Goal: Task Accomplishment & Management: Use online tool/utility

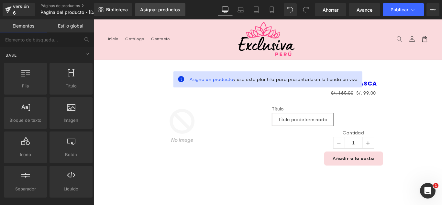
click at [157, 11] on font "Asignar productos" at bounding box center [160, 9] width 40 height 5
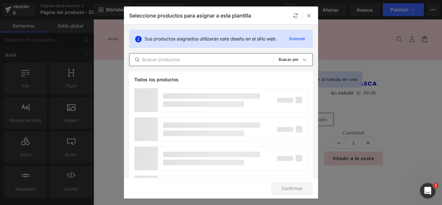
click at [209, 61] on input "text" at bounding box center [201, 60] width 144 height 8
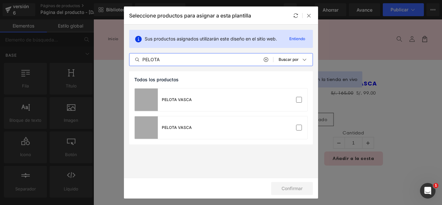
type input "PELOTA"
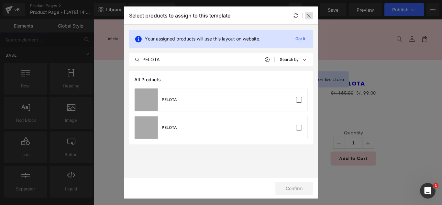
click at [308, 13] on icon at bounding box center [308, 15] width 5 height 5
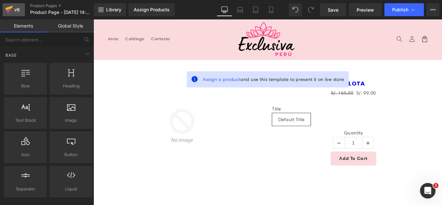
click at [13, 9] on icon at bounding box center [9, 10] width 8 height 16
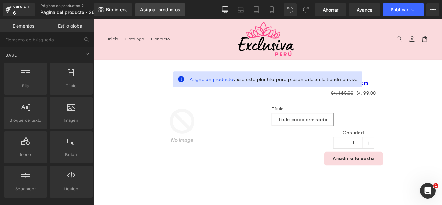
click at [166, 5] on link "Asignar productos" at bounding box center [160, 9] width 50 height 13
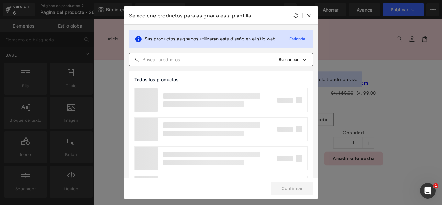
click at [196, 62] on input "text" at bounding box center [201, 60] width 144 height 8
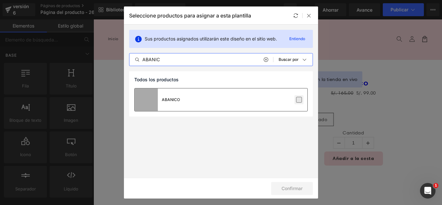
type input "ABANIC"
click at [299, 98] on label at bounding box center [299, 100] width 6 height 6
click at [299, 100] on input "checkbox" at bounding box center [299, 100] width 0 height 0
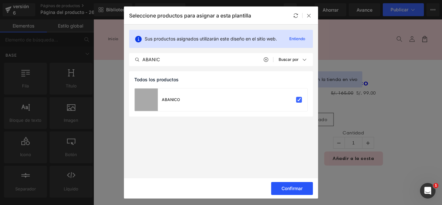
click at [298, 192] on button "Confirmar" at bounding box center [292, 188] width 42 height 13
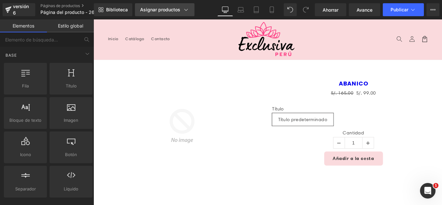
click at [165, 6] on div "Asignar productos" at bounding box center [164, 9] width 49 height 6
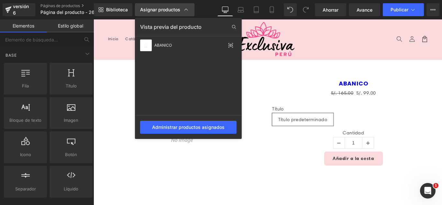
click at [163, 6] on div "Asignar productos" at bounding box center [164, 9] width 49 height 6
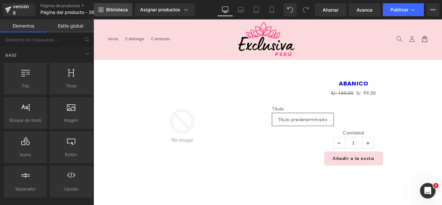
click at [115, 9] on font "Biblioteca" at bounding box center [117, 9] width 22 height 5
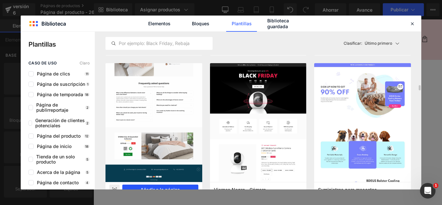
scroll to position [1616, 0]
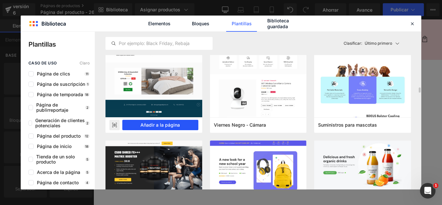
click at [173, 123] on font "Añadir a la página" at bounding box center [159, 124] width 39 height 5
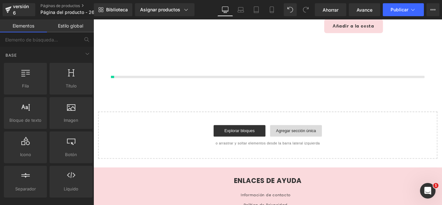
scroll to position [154, 0]
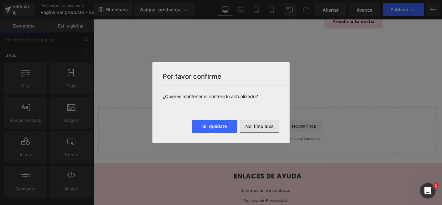
click at [275, 126] on button "No, límpialos" at bounding box center [259, 126] width 39 height 13
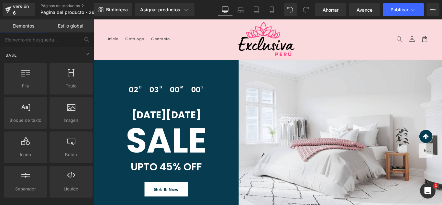
scroll to position [129, 0]
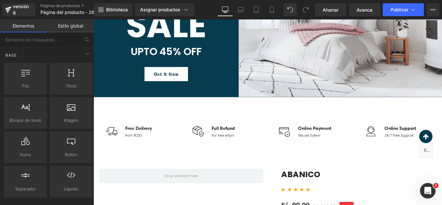
click at [219, 108] on div "Image Free Delivery Text Block from $250 Text Block Icon List Image Full Refund…" at bounding box center [289, 146] width 388 height 80
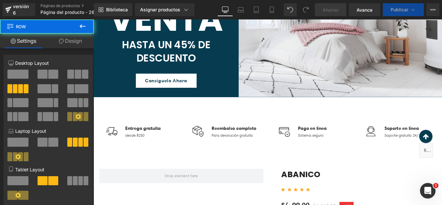
scroll to position [194, 0]
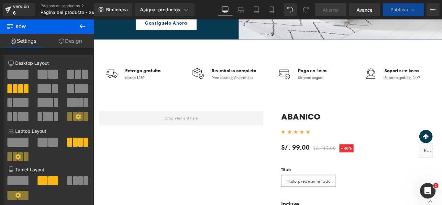
click at [294, 101] on div "Imagen Entrega gratuita Bloque de texto desde $250 Bloque de texto Lista de ico…" at bounding box center [289, 82] width 388 height 80
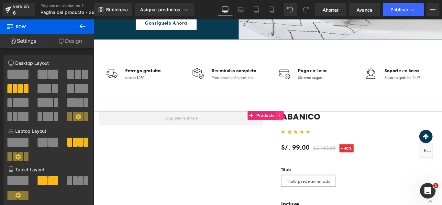
click at [304, 128] on icon at bounding box center [302, 127] width 5 height 5
click at [305, 127] on icon at bounding box center [306, 127] width 5 height 5
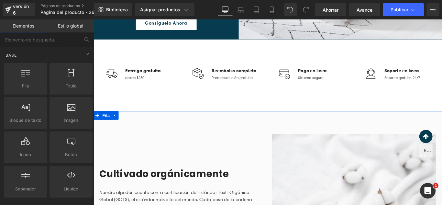
click at [113, 129] on link at bounding box center [117, 127] width 8 height 10
click at [132, 127] on icon at bounding box center [134, 127] width 5 height 5
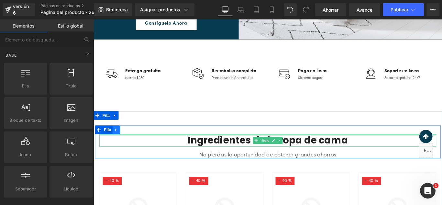
click at [126, 145] on div "Ingredientes de la ropa de cama Título No pierdas la oportunidad de obtener gra…" at bounding box center [289, 156] width 388 height 37
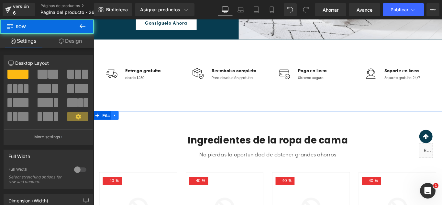
click at [115, 126] on icon at bounding box center [117, 127] width 5 height 5
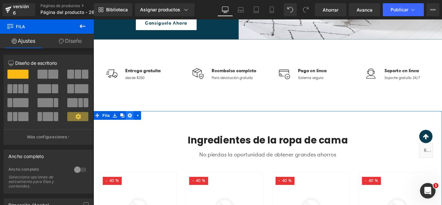
click at [132, 127] on icon at bounding box center [134, 127] width 5 height 5
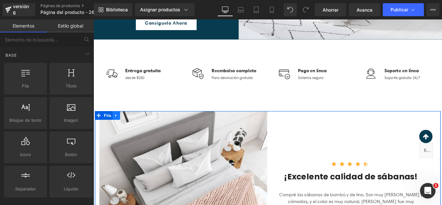
click at [118, 127] on icon at bounding box center [118, 127] width 1 height 3
click at [134, 127] on icon at bounding box center [135, 127] width 5 height 5
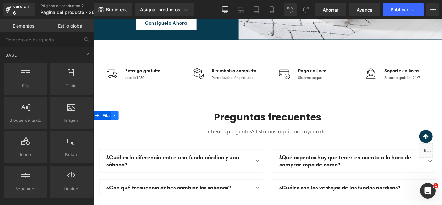
click at [116, 127] on icon at bounding box center [116, 127] width 1 height 3
click at [132, 127] on icon at bounding box center [134, 127] width 5 height 5
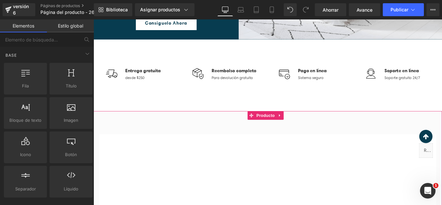
click at [301, 126] on icon at bounding box center [302, 127] width 5 height 5
click at [305, 127] on icon at bounding box center [306, 127] width 5 height 5
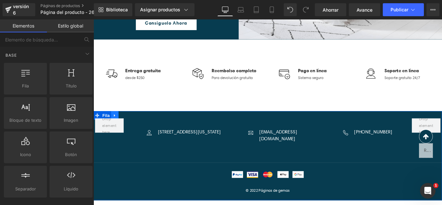
click at [116, 126] on icon at bounding box center [117, 127] width 5 height 5
click at [133, 127] on icon at bounding box center [134, 127] width 5 height 5
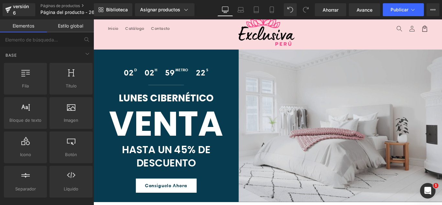
scroll to position [0, 0]
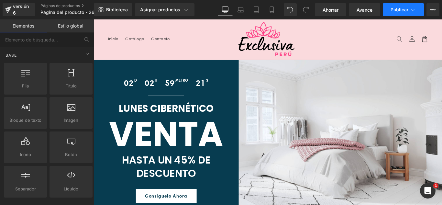
click at [417, 8] on button "Publicar" at bounding box center [402, 9] width 41 height 13
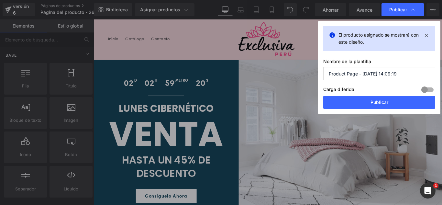
click at [390, 76] on input "Product Page - Aug 26, 14:09:19" at bounding box center [379, 73] width 112 height 13
click at [391, 76] on input "Product Page - Aug 26, 14:09:19" at bounding box center [379, 73] width 112 height 13
type input "S"
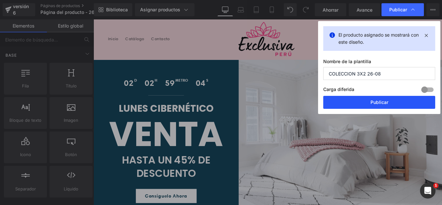
type input "COLECCION 3X2 26-08"
click at [379, 103] on font "Publicar" at bounding box center [379, 101] width 18 height 5
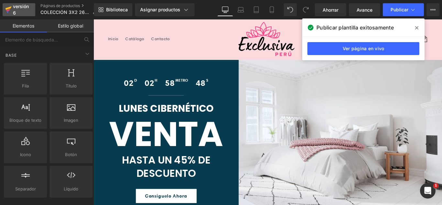
click at [22, 10] on div "versión 6" at bounding box center [22, 9] width 20 height 15
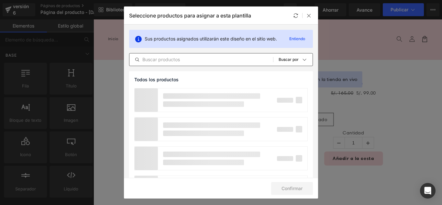
click at [188, 60] on input "text" at bounding box center [201, 60] width 144 height 8
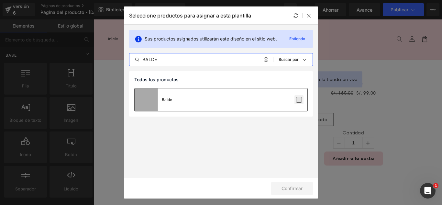
type input "BALDE"
click at [296, 102] on label at bounding box center [299, 100] width 6 height 6
click at [299, 100] on input "checkbox" at bounding box center [299, 100] width 0 height 0
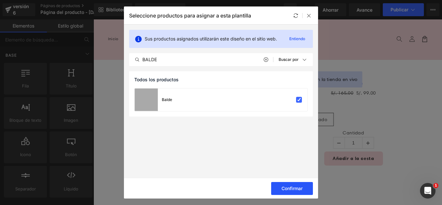
click at [292, 187] on font "Confirmar" at bounding box center [291, 187] width 21 height 5
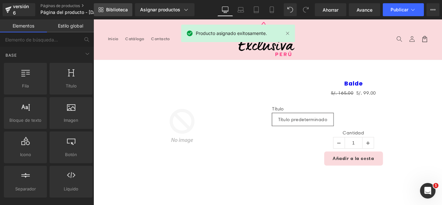
click at [115, 10] on font "Biblioteca" at bounding box center [117, 9] width 22 height 5
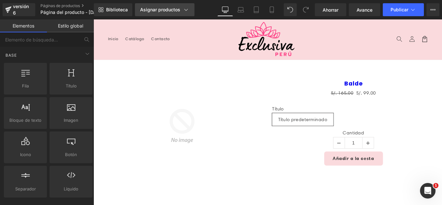
click at [154, 9] on font "Asignar productos" at bounding box center [160, 9] width 40 height 5
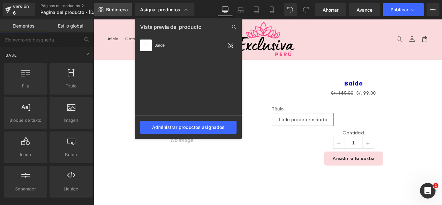
click at [117, 8] on font "Biblioteca" at bounding box center [117, 9] width 22 height 5
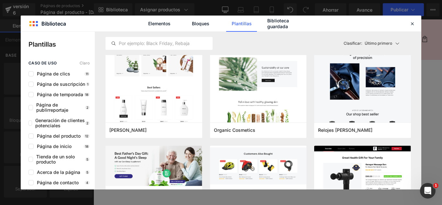
scroll to position [2133, 0]
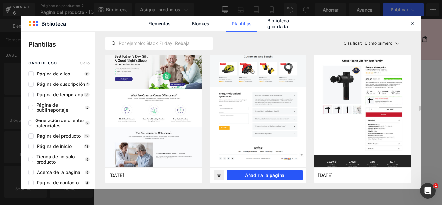
click at [270, 174] on font "Añadir a la página" at bounding box center [264, 174] width 39 height 5
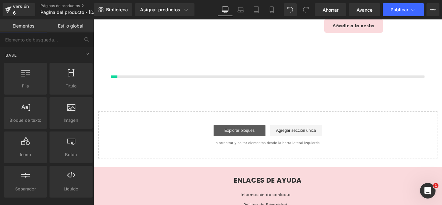
scroll to position [154, 0]
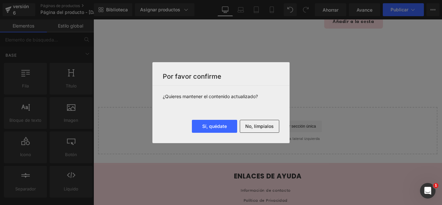
click at [263, 132] on button "No, límpialos" at bounding box center [259, 126] width 39 height 13
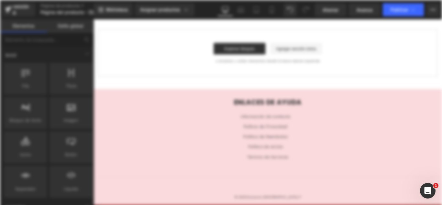
scroll to position [0, 0]
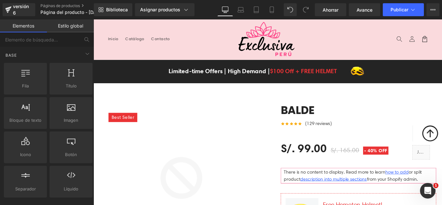
click at [226, 52] on header "Menú Inicio Catálogo Contacto Iniciar sesión Inicio Catálogo Contacto [GEOGRAPH…" at bounding box center [288, 41] width 391 height 45
click at [371, 36] on header "Menú Inicio Catálogo Contacto Iniciar sesión Inicio Catálogo Contacto [GEOGRAPH…" at bounding box center [288, 41] width 391 height 45
click at [325, 64] on header "Menú Inicio Catálogo Contacto Iniciar sesión Inicio Catálogo Contacto [GEOGRAPH…" at bounding box center [288, 41] width 391 height 45
click at [125, 68] on div "Limited-time Offers | High Demand | $100 Off + FREE HELMET Text Block Image Row…" at bounding box center [288, 78] width 391 height 26
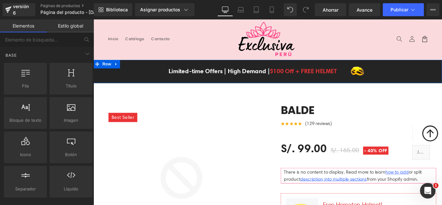
click at [134, 58] on header "Menú Inicio Catálogo Contacto Iniciar sesión Inicio Catálogo Contacto [GEOGRAPH…" at bounding box center [288, 41] width 391 height 45
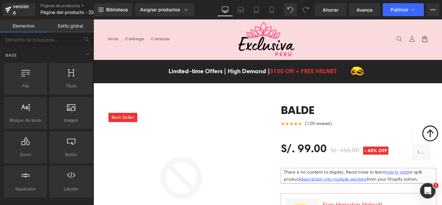
click at [113, 68] on div "Limited-time Offers | High Demand | $100 Off + FREE HELMET Text Block Image Row…" at bounding box center [288, 78] width 391 height 26
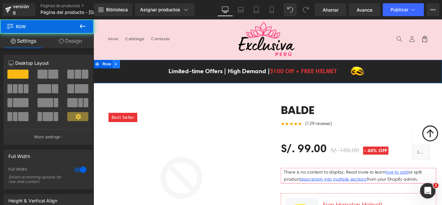
click at [117, 68] on icon at bounding box center [119, 69] width 5 height 5
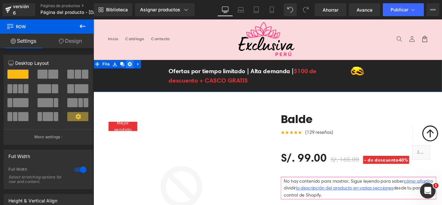
click at [132, 69] on icon at bounding box center [134, 69] width 5 height 5
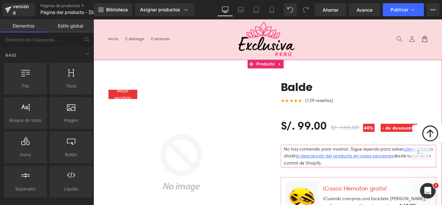
click at [304, 68] on icon at bounding box center [302, 69] width 5 height 5
click at [308, 69] on icon at bounding box center [306, 69] width 5 height 5
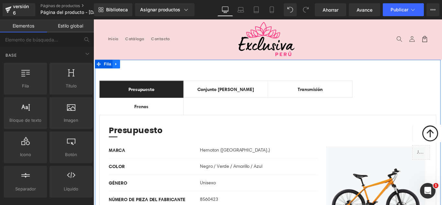
click at [117, 70] on icon at bounding box center [119, 69] width 5 height 5
click at [93, 19] on icon at bounding box center [93, 19] width 0 height 0
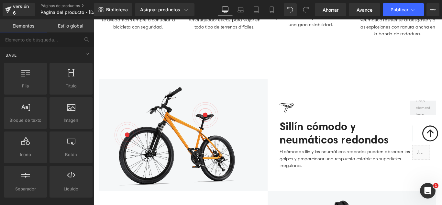
scroll to position [453, 0]
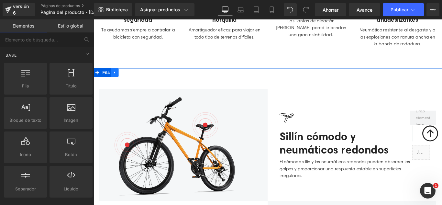
click at [117, 79] on icon at bounding box center [117, 78] width 5 height 5
click at [134, 80] on link at bounding box center [134, 79] width 8 height 10
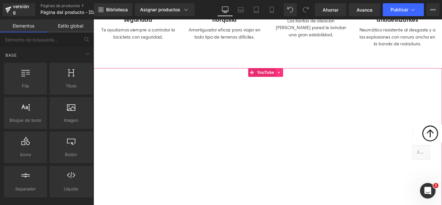
click at [303, 80] on icon at bounding box center [302, 78] width 5 height 5
click at [307, 79] on icon at bounding box center [306, 79] width 5 height 5
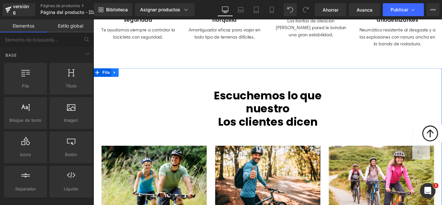
click at [116, 81] on icon at bounding box center [117, 78] width 5 height 5
click at [132, 79] on icon at bounding box center [134, 79] width 5 height 5
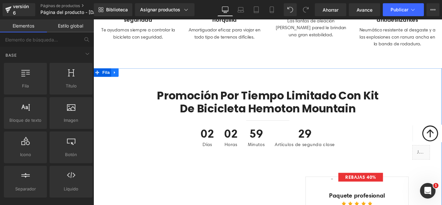
click at [116, 80] on icon at bounding box center [117, 78] width 5 height 5
click at [133, 79] on icon at bounding box center [134, 79] width 5 height 5
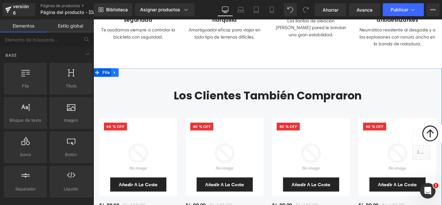
click at [116, 79] on icon at bounding box center [116, 78] width 1 height 3
click at [132, 80] on icon at bounding box center [134, 79] width 5 height 5
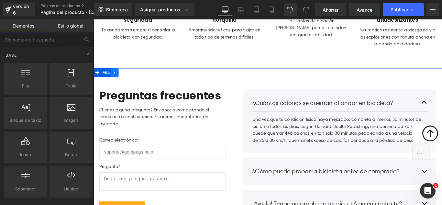
click at [116, 80] on icon at bounding box center [117, 78] width 5 height 5
click at [132, 80] on icon at bounding box center [134, 79] width 5 height 5
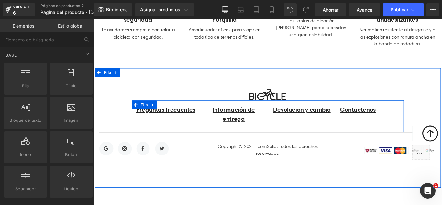
click at [158, 113] on link at bounding box center [160, 115] width 8 height 10
click at [175, 114] on icon at bounding box center [177, 115] width 5 height 5
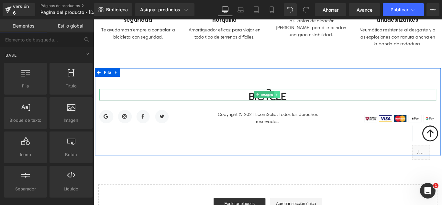
click at [299, 106] on link at bounding box center [299, 104] width 7 height 8
click at [301, 105] on icon at bounding box center [303, 104] width 4 height 4
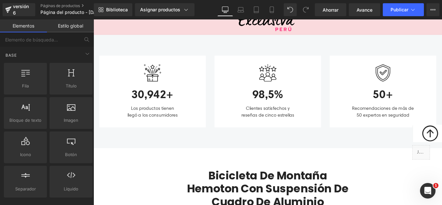
scroll to position [0, 0]
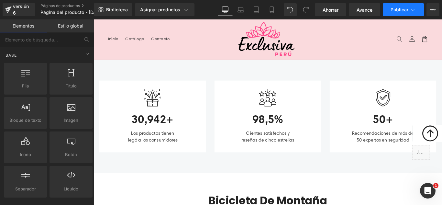
click at [409, 14] on button "Publicar" at bounding box center [402, 9] width 41 height 13
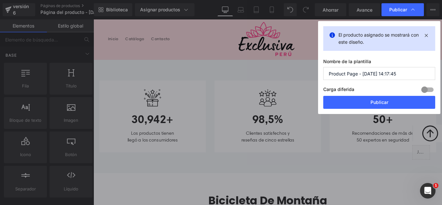
click at [401, 74] on input "Product Page - [DATE] 14:17:45" at bounding box center [379, 73] width 112 height 13
click at [402, 73] on input "Product Page - [DATE] 14:17:45" at bounding box center [379, 73] width 112 height 13
click at [402, 72] on input "Product Page - [DATE] 14:17:45" at bounding box center [379, 73] width 112 height 13
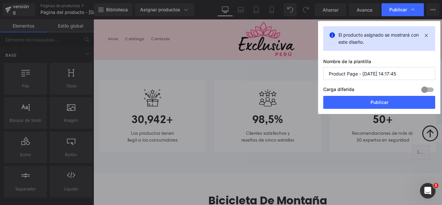
click at [402, 72] on input "Product Page - [DATE] 14:17:45" at bounding box center [379, 73] width 112 height 13
click at [402, 71] on input "Product Page - [DATE] 14:17:45" at bounding box center [379, 73] width 112 height 13
click at [402, 70] on input "Product Page - [DATE] 14:17:45" at bounding box center [379, 73] width 112 height 13
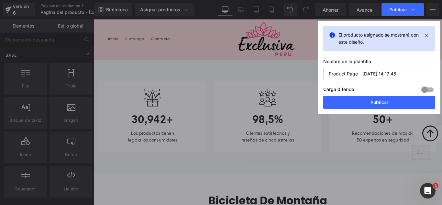
click at [402, 70] on input "Product Page - [DATE] 14:17:45" at bounding box center [379, 73] width 112 height 13
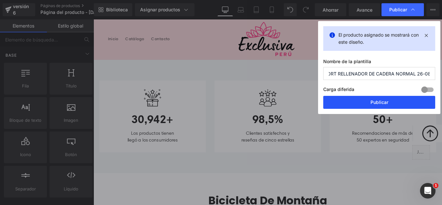
type input "SHORT RELLENADOR DE CADERA NORMAL 26-08"
click at [398, 101] on button "Publicar" at bounding box center [379, 102] width 112 height 13
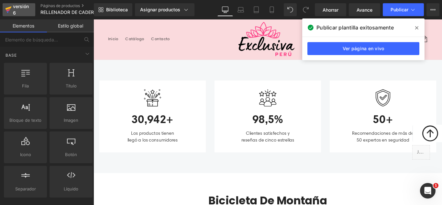
click at [22, 6] on font "versión 6" at bounding box center [21, 10] width 16 height 12
